Goal: Task Accomplishment & Management: Manage account settings

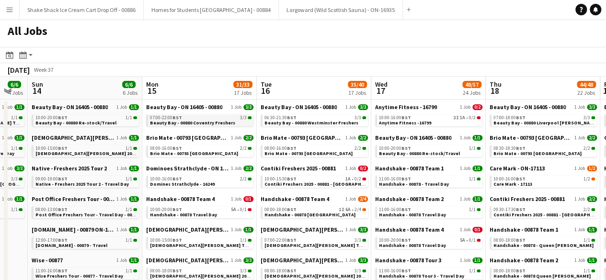
click at [187, 120] on span "Beauty Bay - 00880 Coventry Freshers" at bounding box center [192, 123] width 85 height 6
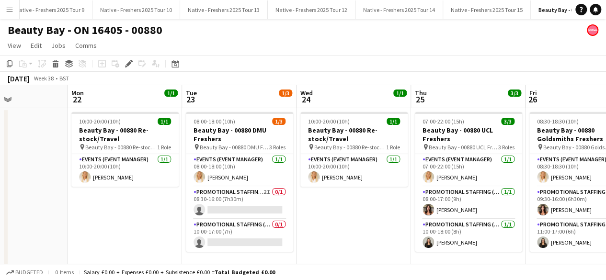
scroll to position [0, 275]
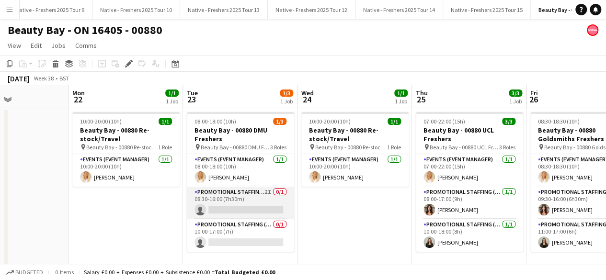
click at [248, 203] on app-card-role "Promotional Staffing (Brand Ambassadors) 2I 0/1 08:30-16:00 (7h30m) single-neut…" at bounding box center [240, 203] width 107 height 33
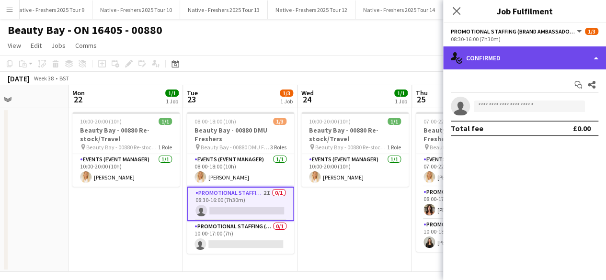
click at [527, 51] on div "single-neutral-actions-check-2 Confirmed" at bounding box center [524, 57] width 163 height 23
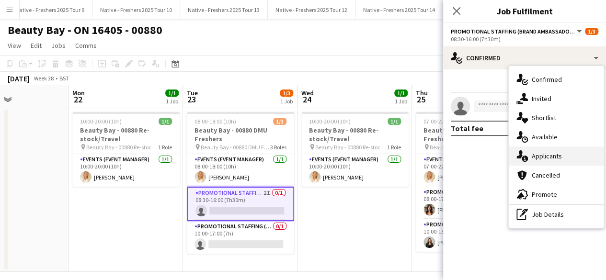
click at [548, 153] on div "single-neutral-actions-information Applicants" at bounding box center [555, 156] width 95 height 19
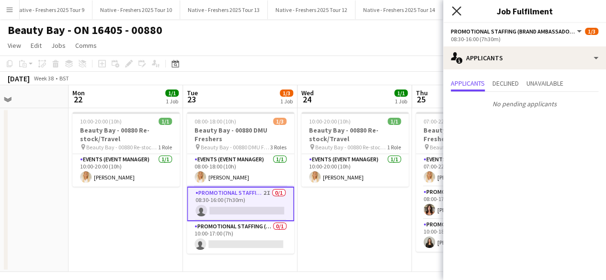
scroll to position [0, 0]
click at [456, 8] on icon "Close pop-in" at bounding box center [455, 10] width 9 height 9
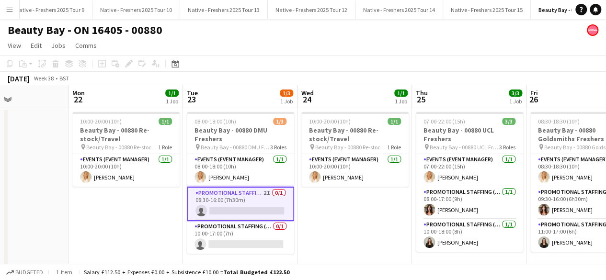
click at [359, 224] on app-date-cell "10:00-20:00 (10h) 1/1 Beauty Bay - 00880 Re-stock/Travel pin Beauty Bay - 00880…" at bounding box center [354, 190] width 114 height 164
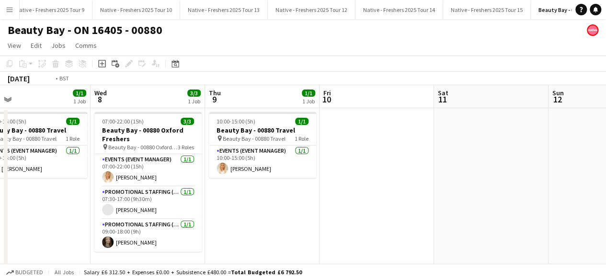
scroll to position [0, 296]
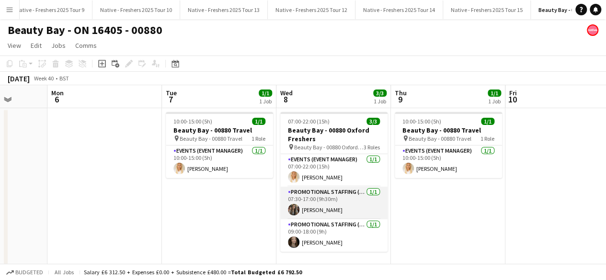
click at [335, 209] on app-card-role "Promotional Staffing (Brand Ambassadors) 1/1 07:30-17:00 (9h30m) Nimrit Batth" at bounding box center [333, 203] width 107 height 33
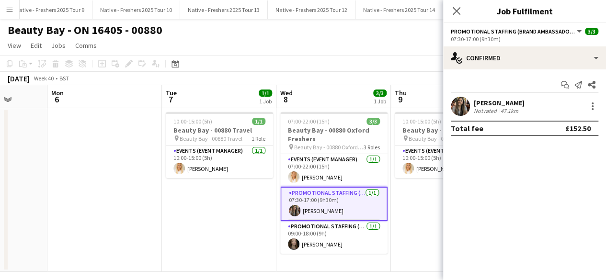
click at [460, 104] on app-user-avatar at bounding box center [460, 106] width 19 height 19
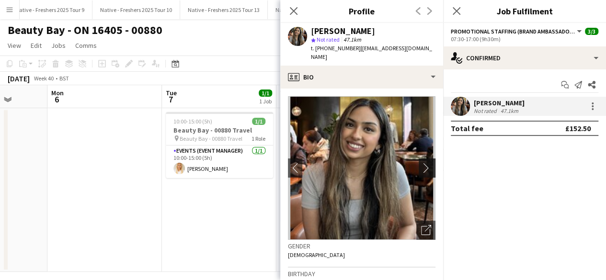
click at [421, 163] on app-icon "chevron-right" at bounding box center [428, 168] width 15 height 10
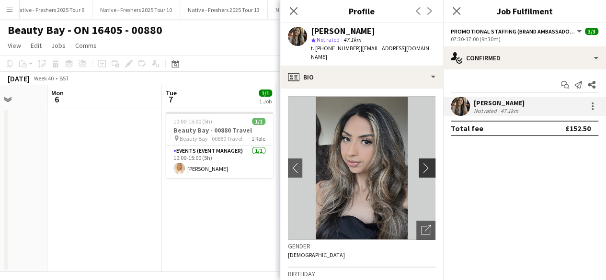
click at [421, 163] on app-icon "chevron-right" at bounding box center [428, 168] width 15 height 10
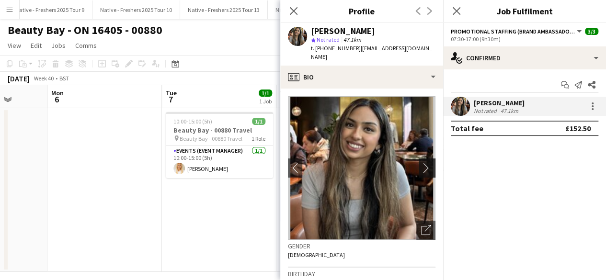
click at [421, 163] on app-icon "chevron-right" at bounding box center [428, 168] width 15 height 10
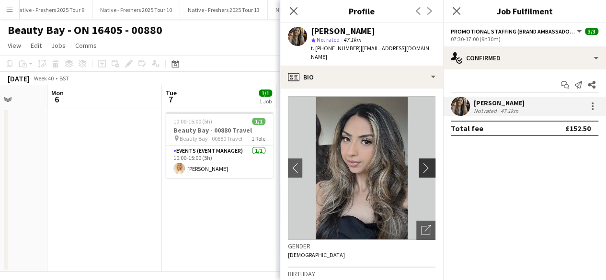
click at [421, 163] on app-icon "chevron-right" at bounding box center [428, 168] width 15 height 10
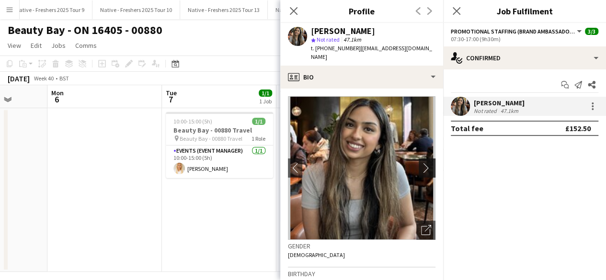
click at [421, 163] on app-icon "chevron-right" at bounding box center [428, 168] width 15 height 10
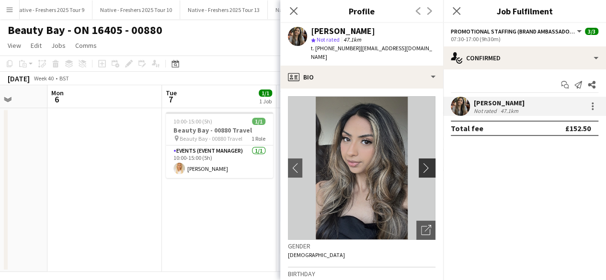
click at [421, 163] on app-icon "chevron-right" at bounding box center [428, 168] width 15 height 10
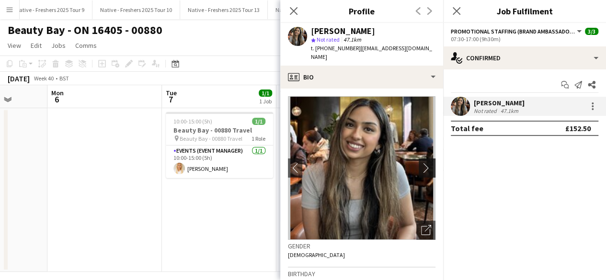
click at [421, 163] on app-icon "chevron-right" at bounding box center [428, 168] width 15 height 10
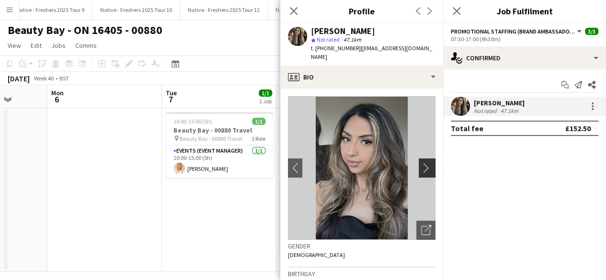
click at [421, 163] on app-icon "chevron-right" at bounding box center [428, 168] width 15 height 10
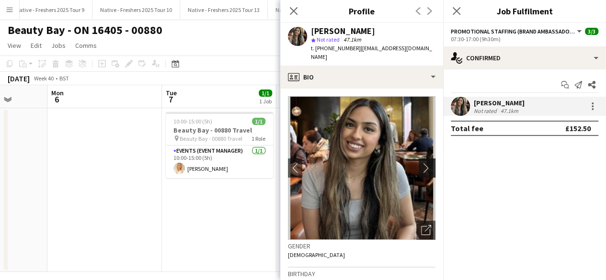
click at [421, 163] on app-icon "chevron-right" at bounding box center [428, 168] width 15 height 10
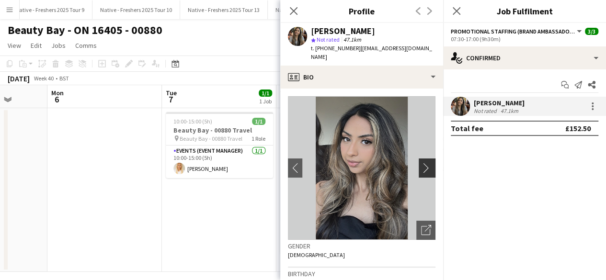
click at [421, 163] on app-icon "chevron-right" at bounding box center [428, 168] width 15 height 10
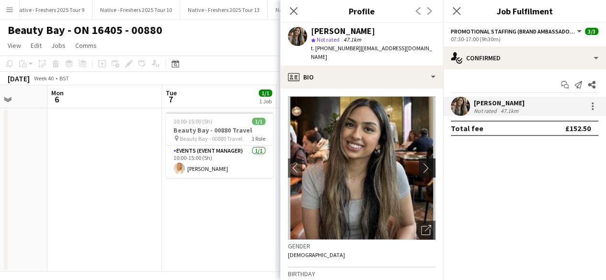
click at [421, 163] on app-icon "chevron-right" at bounding box center [428, 168] width 15 height 10
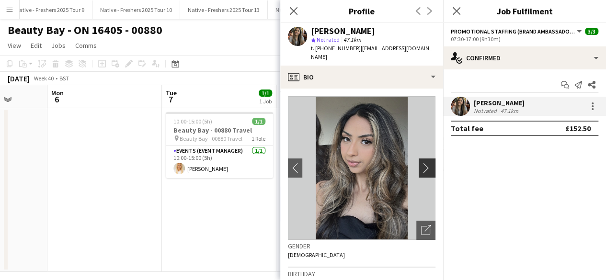
click at [421, 163] on app-icon "chevron-right" at bounding box center [428, 168] width 15 height 10
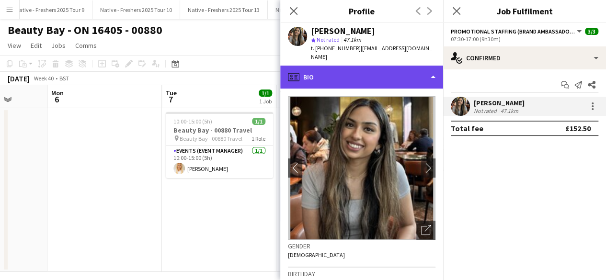
click at [397, 76] on div "profile Bio" at bounding box center [361, 77] width 163 height 23
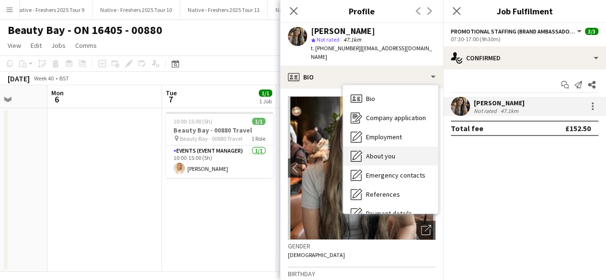
click at [390, 152] on span "About you" at bounding box center [380, 156] width 29 height 9
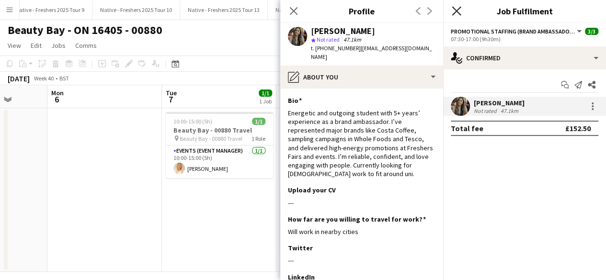
click at [458, 10] on icon at bounding box center [455, 10] width 9 height 9
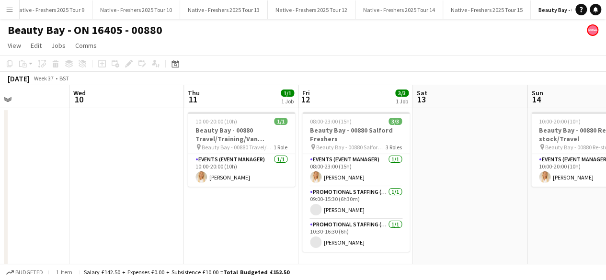
scroll to position [0, 247]
